Goal: Check status

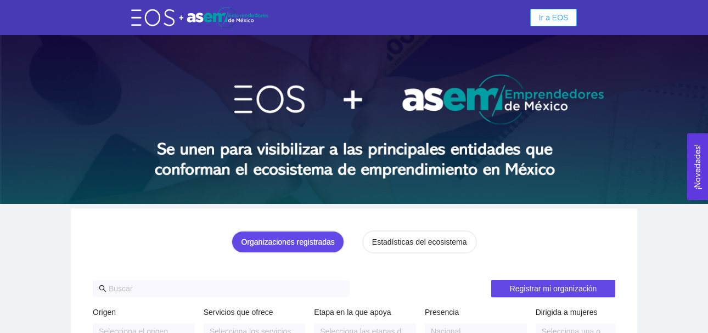
click at [572, 19] on button "Ir a EOS" at bounding box center [554, 18] width 47 height 18
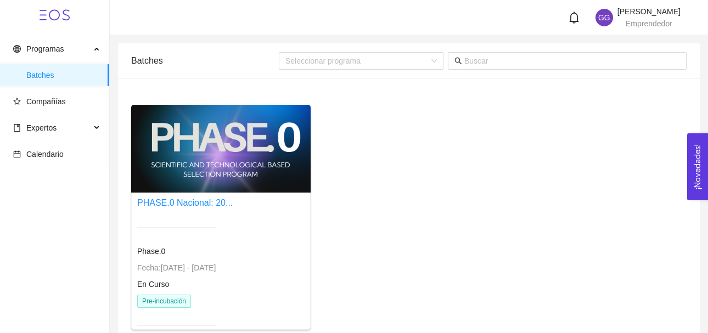
click at [170, 145] on div at bounding box center [221, 149] width 180 height 88
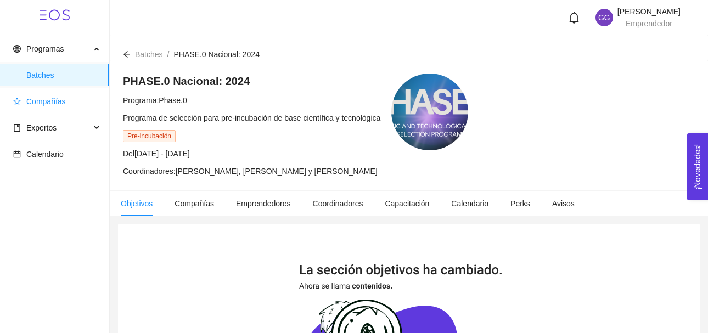
click at [55, 105] on span "Compañías" at bounding box center [46, 101] width 40 height 9
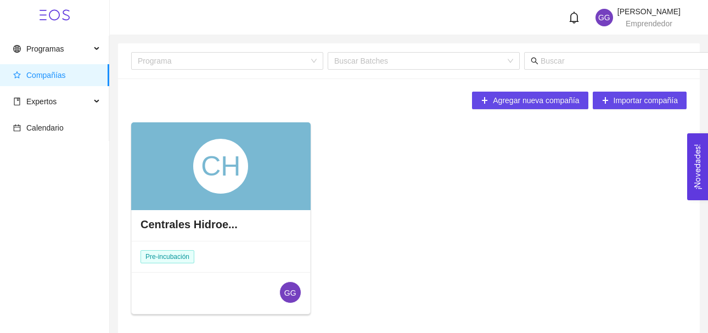
click at [186, 171] on div "CH" at bounding box center [221, 166] width 180 height 88
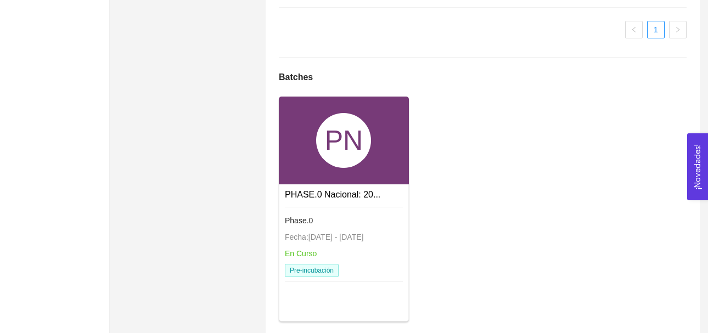
scroll to position [803, 0]
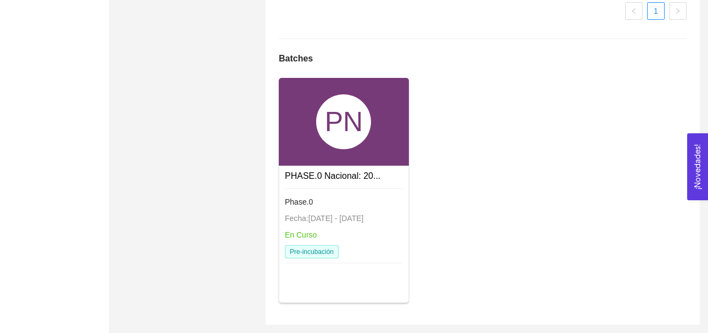
click at [327, 130] on div "PN" at bounding box center [343, 121] width 55 height 55
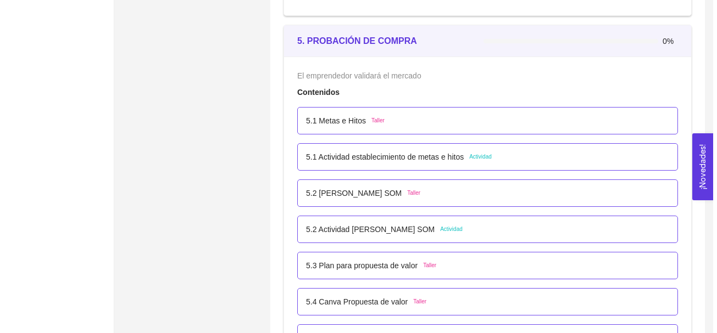
scroll to position [2084, 0]
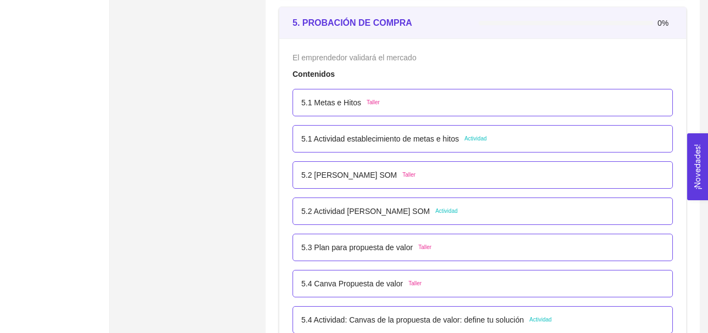
click at [472, 138] on span "Actividad" at bounding box center [476, 139] width 23 height 9
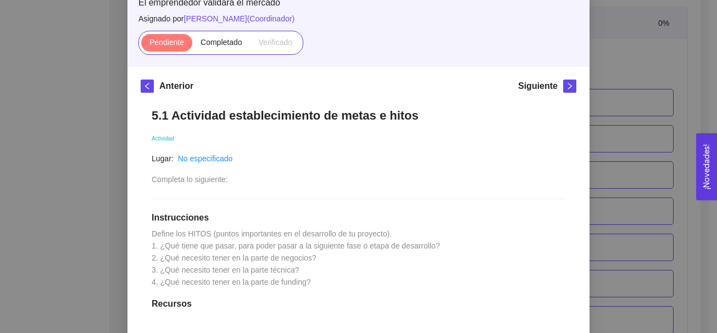
scroll to position [90, 0]
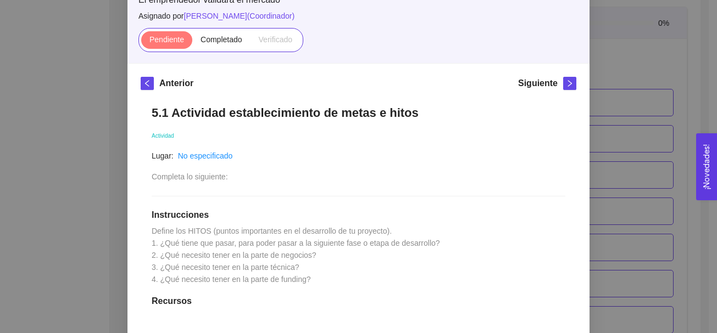
click at [705, 127] on div "5. PROBACIÓN DE COMPRA El emprendedor validará el mercado Asignado por [PERSON_…" at bounding box center [358, 166] width 717 height 333
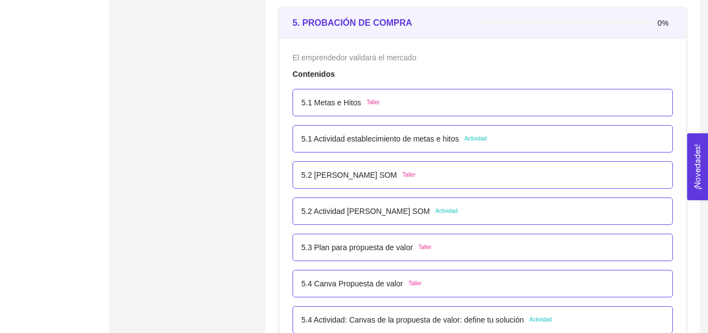
click at [478, 140] on span "Actividad" at bounding box center [476, 139] width 23 height 9
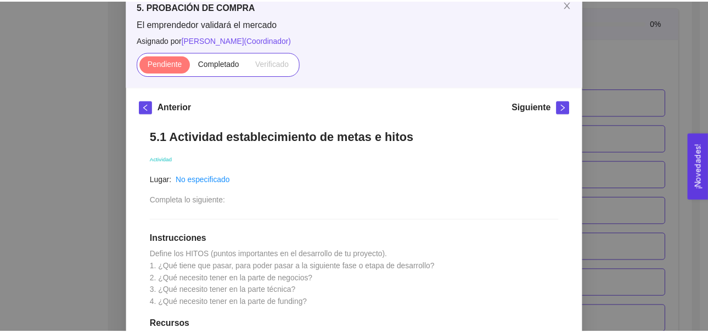
scroll to position [0, 0]
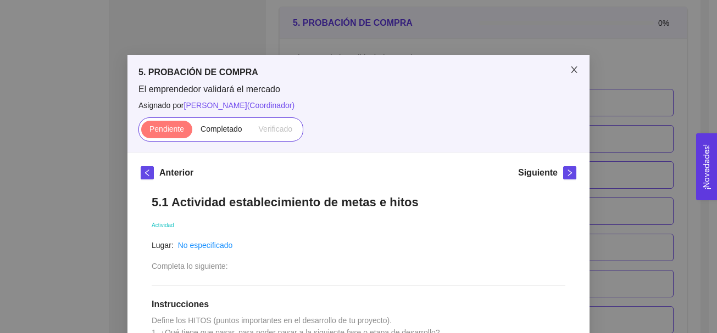
click at [571, 69] on icon "close" at bounding box center [574, 69] width 6 height 7
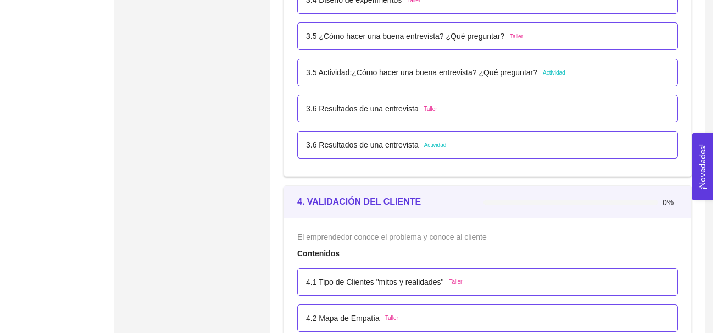
scroll to position [1579, 0]
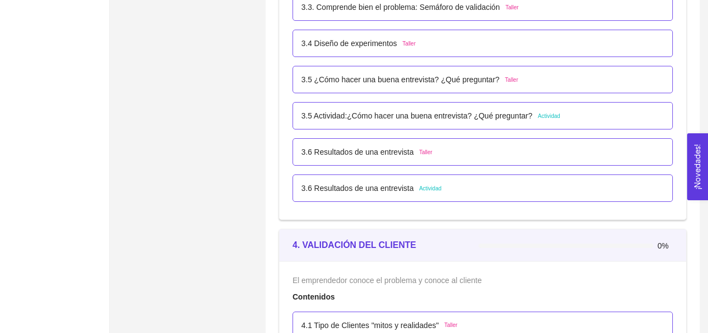
click at [545, 117] on span "Actividad" at bounding box center [549, 116] width 23 height 9
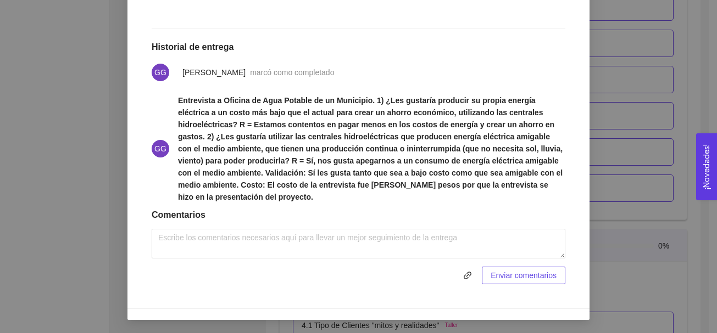
scroll to position [401, 0]
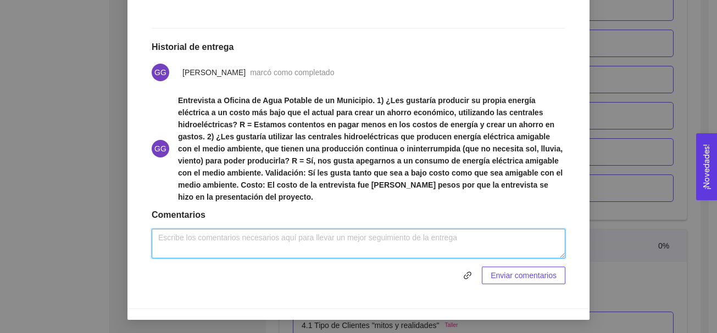
click at [494, 235] on textarea at bounding box center [359, 244] width 414 height 30
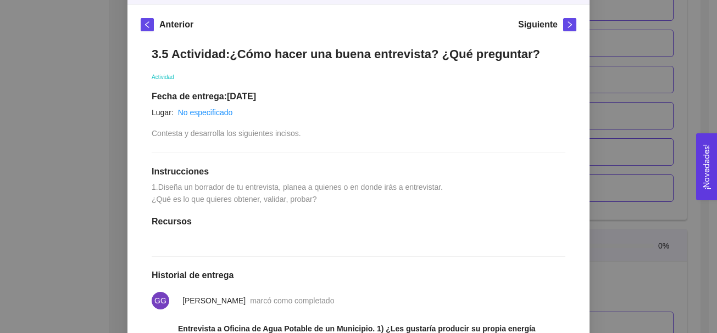
scroll to position [0, 0]
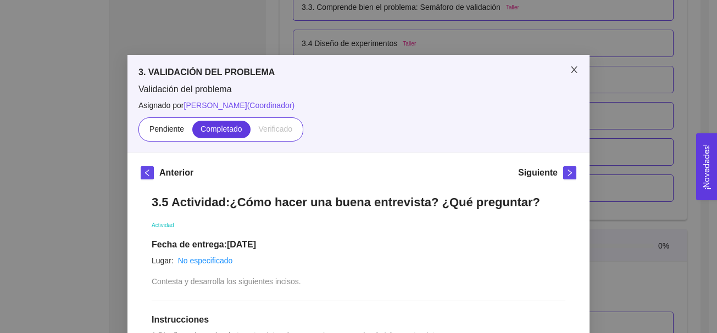
click at [570, 68] on icon "close" at bounding box center [574, 69] width 9 height 9
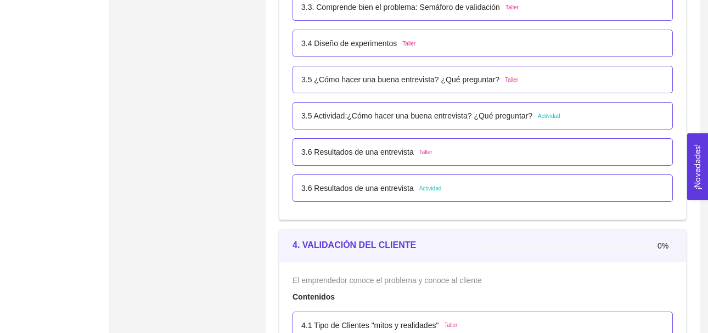
click at [428, 186] on span "Actividad" at bounding box center [431, 189] width 23 height 9
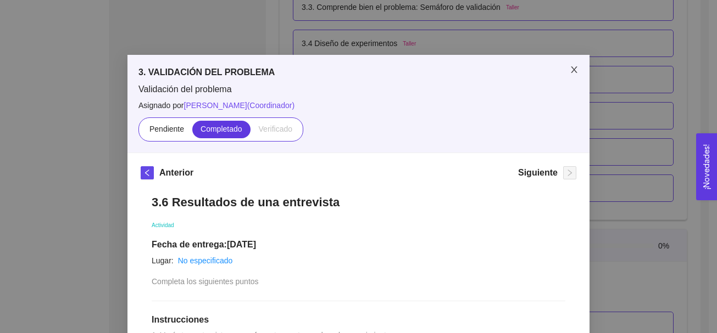
click at [571, 70] on icon "close" at bounding box center [574, 69] width 6 height 7
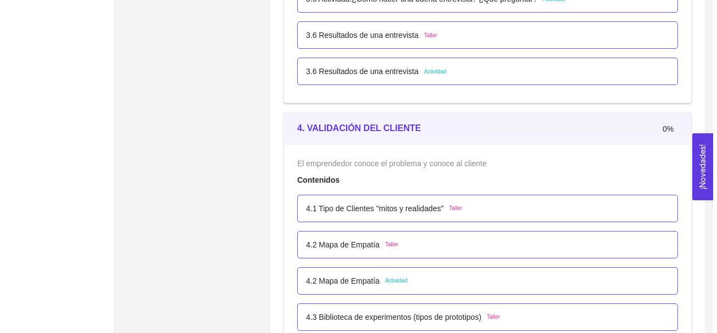
scroll to position [1705, 0]
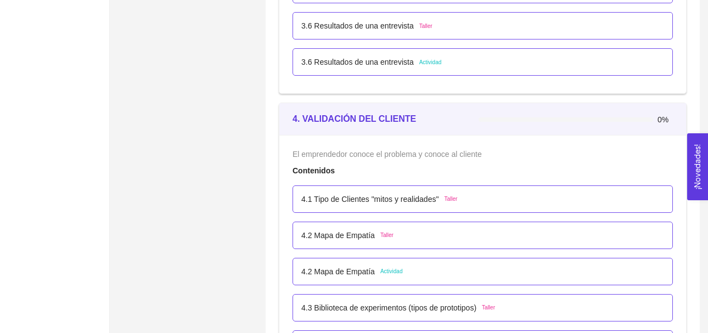
click at [432, 60] on span "Actividad" at bounding box center [431, 62] width 23 height 9
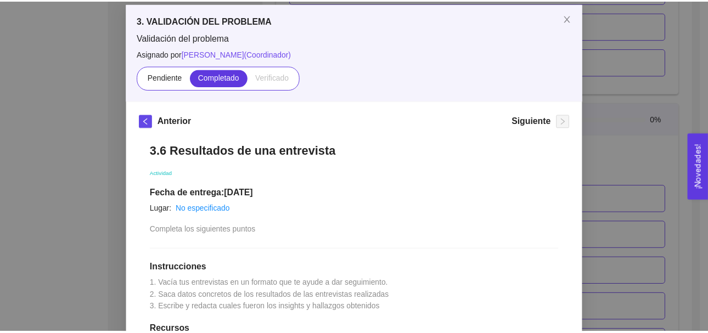
scroll to position [51, 0]
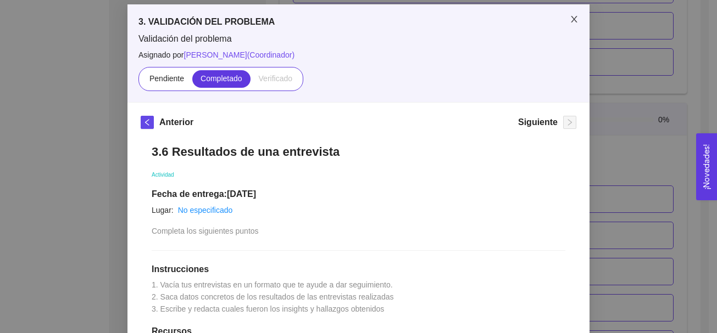
click at [570, 19] on icon "close" at bounding box center [574, 19] width 9 height 9
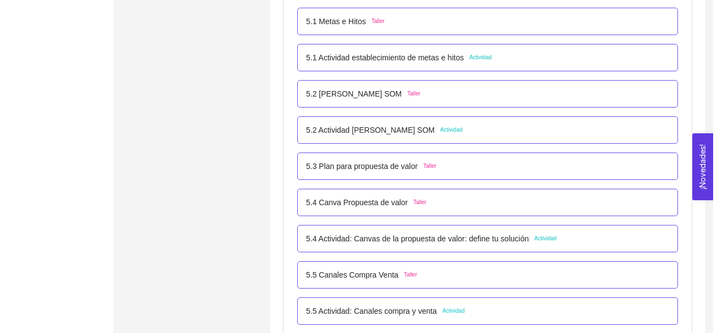
scroll to position [2156, 0]
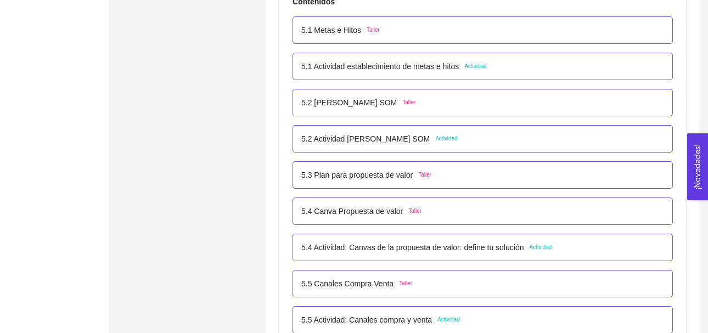
click at [476, 67] on span "Actividad" at bounding box center [476, 66] width 23 height 9
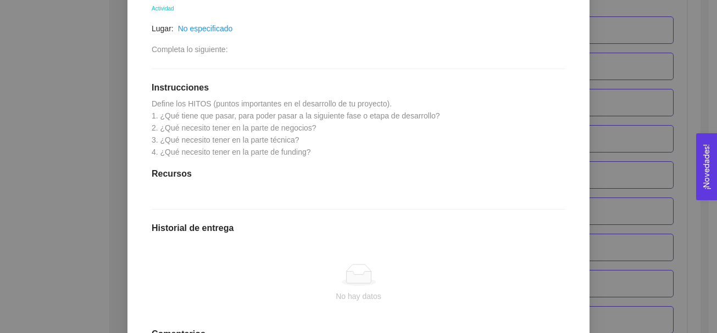
scroll to position [220, 0]
